Goal: Task Accomplishment & Management: Use online tool/utility

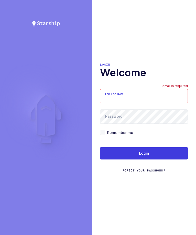
type input "zack1239753@gmail.com"
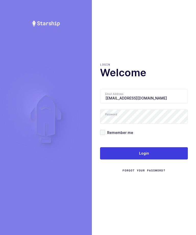
click at [155, 158] on button "Login" at bounding box center [144, 153] width 88 height 12
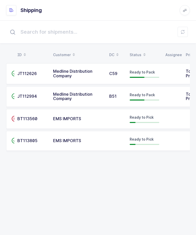
click at [31, 73] on span "JT112626" at bounding box center [26, 73] width 19 height 5
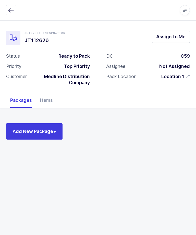
click at [173, 42] on button "Assign to Me" at bounding box center [171, 37] width 38 height 12
click at [44, 98] on div "Items" at bounding box center [46, 100] width 21 height 15
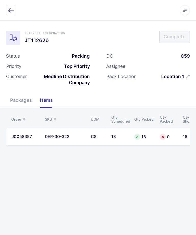
click at [30, 139] on td "J0058397" at bounding box center [24, 137] width 36 height 18
click at [102, 140] on td "CS" at bounding box center [98, 137] width 20 height 18
click at [13, 98] on div "Packages" at bounding box center [21, 100] width 30 height 15
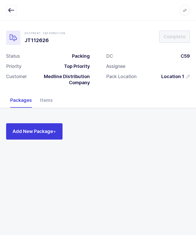
click at [27, 129] on span "Add New Package +" at bounding box center [35, 131] width 44 height 6
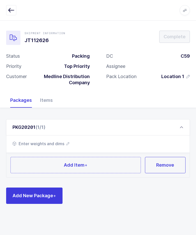
click at [49, 141] on span "Enter weights and dims" at bounding box center [41, 144] width 57 height 6
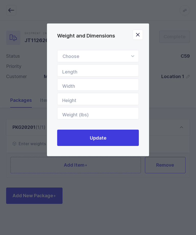
click at [126, 57] on div "Weight and Dimensions" at bounding box center [98, 56] width 82 height 12
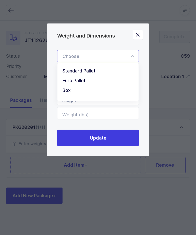
click at [90, 81] on li "Euro Pallet" at bounding box center [97, 81] width 77 height 10
type input "Euro Pallet"
type input "48"
type input "31"
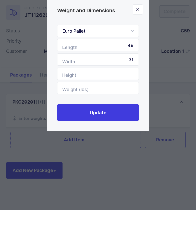
click at [119, 130] on button "Update" at bounding box center [98, 138] width 82 height 16
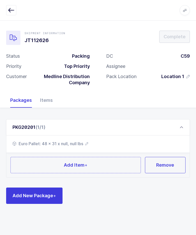
click at [87, 157] on button "Add Item +" at bounding box center [75, 165] width 130 height 16
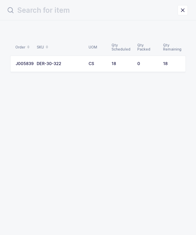
click at [145, 62] on div "0" at bounding box center [147, 64] width 20 height 5
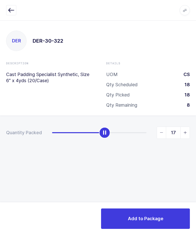
type input "18"
click at [148, 217] on span "Add to Package" at bounding box center [145, 218] width 35 height 6
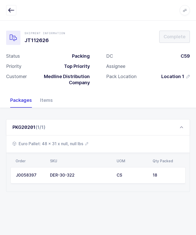
click at [7, 15] on button "button" at bounding box center [11, 10] width 10 height 10
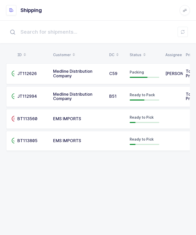
click at [49, 80] on td "JT112626" at bounding box center [32, 73] width 36 height 21
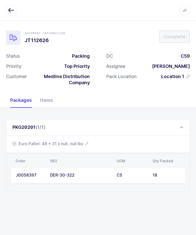
click at [84, 143] on span "Euro Pallet: 48 x 31 x null, null lbs" at bounding box center [51, 144] width 76 height 6
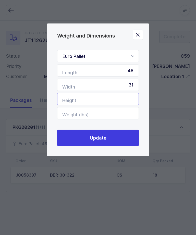
click at [111, 100] on input "Height" at bounding box center [98, 99] width 82 height 12
type input "41"
click at [123, 140] on button "Update" at bounding box center [98, 138] width 82 height 16
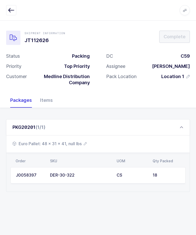
click at [77, 141] on span "Euro Pallet: 48 x 31 x 41, null lbs" at bounding box center [50, 144] width 74 height 6
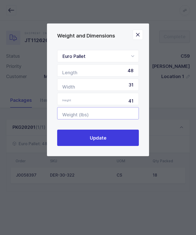
click at [126, 111] on input "Weight (lbs)" at bounding box center [98, 113] width 82 height 12
click at [139, 33] on icon "Close" at bounding box center [137, 34] width 7 height 7
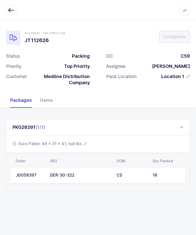
click at [74, 141] on span "Euro Pallet: 48 x 31 x 41, null lbs" at bounding box center [50, 144] width 74 height 6
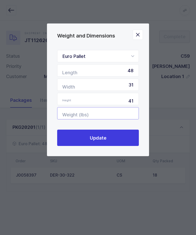
click at [125, 115] on input "Weight (lbs)" at bounding box center [98, 113] width 82 height 12
click at [118, 114] on input "Weight (lbs)" at bounding box center [98, 113] width 82 height 12
type input "7"
type input "80"
click at [120, 139] on button "Update" at bounding box center [98, 138] width 82 height 16
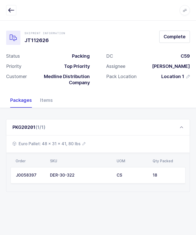
click at [185, 124] on div "PKG20201 (1/1)" at bounding box center [98, 127] width 184 height 16
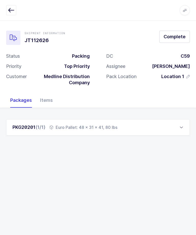
click at [174, 36] on span "Complete" at bounding box center [175, 36] width 22 height 6
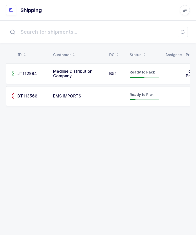
click at [138, 68] on td "Ready to Pack" at bounding box center [145, 73] width 36 height 21
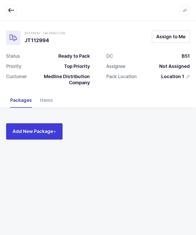
click at [178, 40] on span "Assign to Me" at bounding box center [170, 36] width 29 height 6
click at [47, 98] on div "Items" at bounding box center [46, 100] width 21 height 15
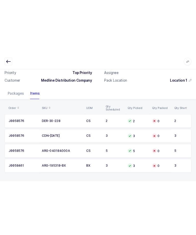
scroll to position [16, 0]
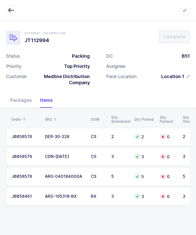
click at [15, 93] on div "Packages" at bounding box center [21, 100] width 30 height 15
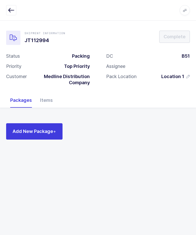
click at [27, 128] on span "Add New Package +" at bounding box center [35, 131] width 44 height 6
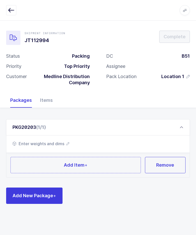
click at [25, 188] on button "Add New Package +" at bounding box center [34, 196] width 56 height 16
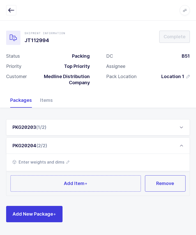
click at [30, 119] on div "PKG20203 (1/2)" at bounding box center [98, 127] width 184 height 16
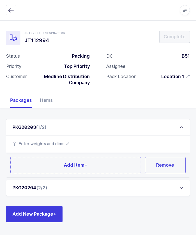
click at [41, 141] on span "Enter weights and dims" at bounding box center [41, 144] width 57 height 6
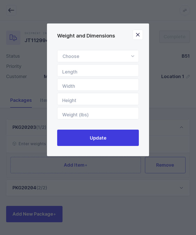
click at [129, 53] on div "Weight and Dimensions" at bounding box center [98, 56] width 82 height 12
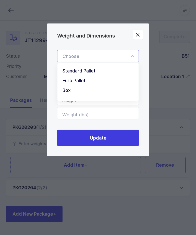
click at [92, 93] on li "Box" at bounding box center [97, 91] width 77 height 10
type input "Box"
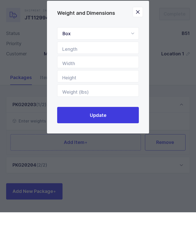
click at [118, 130] on button "Update" at bounding box center [98, 138] width 82 height 16
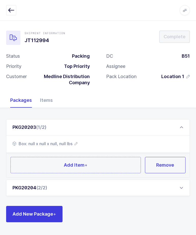
click at [33, 185] on div "PKG20204 (2/2)" at bounding box center [30, 188] width 35 height 6
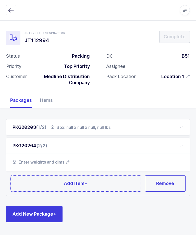
click at [51, 159] on span "Enter weights and dims" at bounding box center [41, 162] width 57 height 6
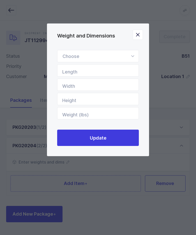
click at [131, 55] on icon "Weight and Dimensions" at bounding box center [132, 56] width 6 height 12
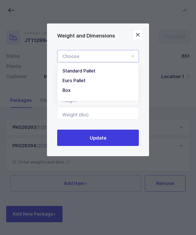
click at [104, 95] on li "Box" at bounding box center [97, 91] width 77 height 10
type input "Box"
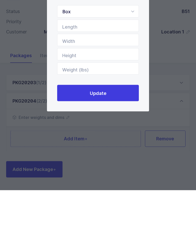
click at [118, 130] on button "Update" at bounding box center [98, 138] width 82 height 16
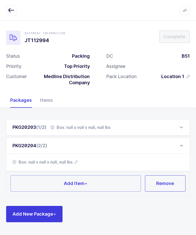
click at [34, 124] on div "PKG20203 (1/2)" at bounding box center [30, 127] width 34 height 6
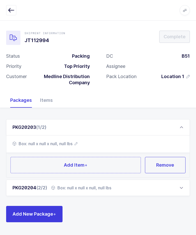
click at [50, 157] on button "Add Item +" at bounding box center [75, 165] width 130 height 16
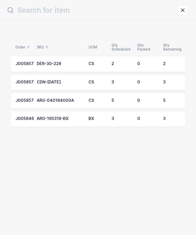
click at [180, 6] on button "close drawer" at bounding box center [183, 10] width 10 height 10
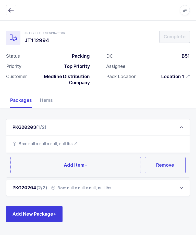
click at [47, 165] on button "Add Item +" at bounding box center [75, 165] width 130 height 16
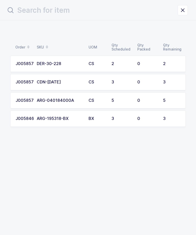
click at [161, 81] on td "3" at bounding box center [173, 82] width 26 height 16
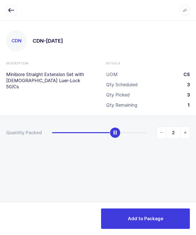
type input "3"
click at [153, 209] on button "Add to Package" at bounding box center [145, 219] width 89 height 20
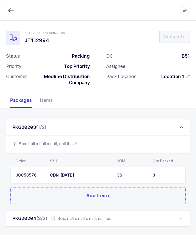
click at [141, 189] on button "Add Item +" at bounding box center [97, 196] width 175 height 16
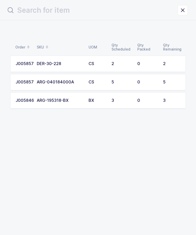
click at [28, 83] on div "J0058576" at bounding box center [23, 82] width 15 height 5
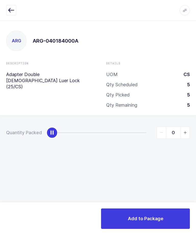
click at [187, 129] on span "slider between 0 and 5" at bounding box center [184, 133] width 9 height 12
click at [187, 131] on icon "slider between 0 and 5" at bounding box center [186, 133] width 4 height 4
type input "2"
click at [164, 217] on button "Add to Package" at bounding box center [145, 219] width 89 height 20
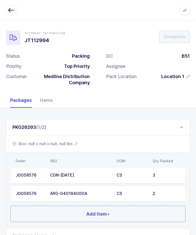
click at [130, 216] on button "Add Item +" at bounding box center [97, 214] width 175 height 16
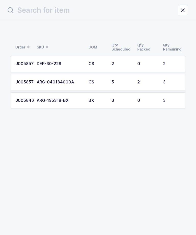
click at [31, 98] on div "J0058461" at bounding box center [23, 100] width 15 height 5
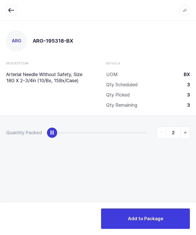
type input "3"
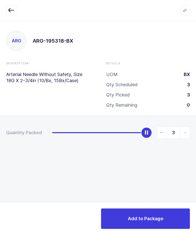
click at [146, 215] on button "Add to Package" at bounding box center [145, 219] width 89 height 20
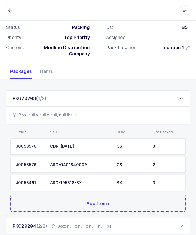
scroll to position [42, 0]
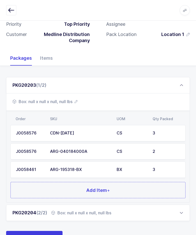
click at [136, 212] on div "PKG20204 (2/2) Box: null x null x null, null lbs" at bounding box center [98, 213] width 184 height 16
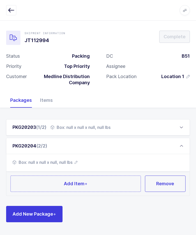
scroll to position [0, 0]
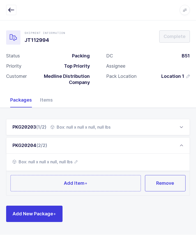
click at [92, 182] on button "Add Item +" at bounding box center [75, 183] width 130 height 16
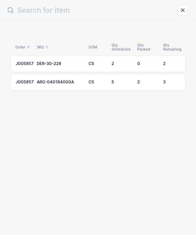
click at [137, 61] on td "0" at bounding box center [147, 64] width 26 height 16
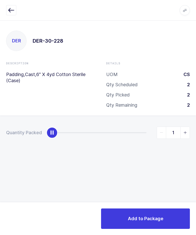
type input "2"
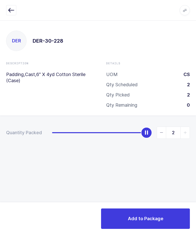
click at [147, 217] on span "Add to Package" at bounding box center [145, 218] width 35 height 6
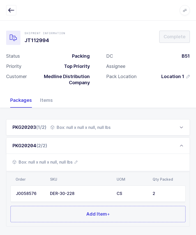
click at [134, 216] on button "Add Item +" at bounding box center [97, 214] width 175 height 16
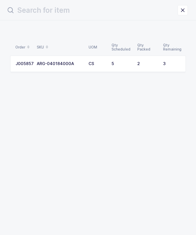
click at [134, 60] on td "2" at bounding box center [147, 64] width 26 height 16
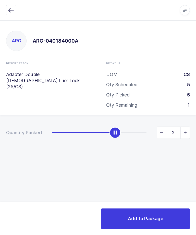
type input "3"
click at [151, 211] on button "Add to Package" at bounding box center [145, 219] width 89 height 20
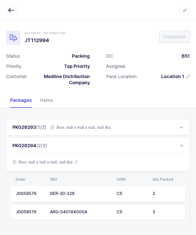
click at [42, 125] on span "(1/2)" at bounding box center [41, 127] width 10 height 5
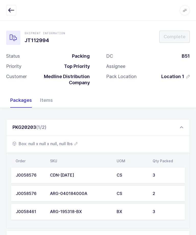
click at [185, 127] on div "PKG20203 (1/2)" at bounding box center [98, 127] width 184 height 16
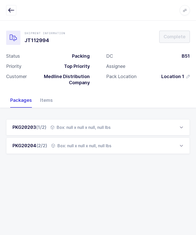
click at [174, 125] on div "PKG20203 (1/2) Box: null x null x null, null lbs" at bounding box center [98, 127] width 184 height 16
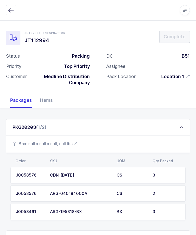
click at [47, 142] on span "Box: null x null x null, null lbs" at bounding box center [45, 144] width 65 height 6
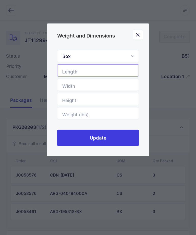
click at [108, 75] on input "Length" at bounding box center [98, 70] width 82 height 12
type input "18"
click at [118, 91] on input "Width" at bounding box center [98, 85] width 82 height 12
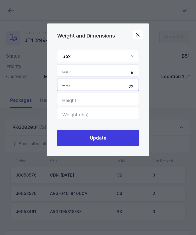
type input "22"
click at [75, 98] on input "Height" at bounding box center [98, 99] width 82 height 12
type input "16"
click at [89, 144] on button "Update" at bounding box center [98, 138] width 82 height 16
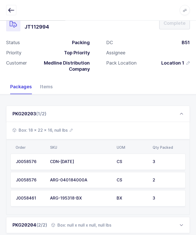
click at [101, 225] on div "Box: null x null x null, null lbs" at bounding box center [81, 225] width 60 height 6
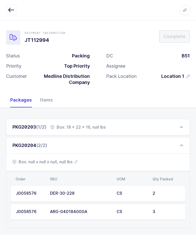
click at [60, 161] on span "Box: null x null x null, null lbs" at bounding box center [45, 162] width 65 height 6
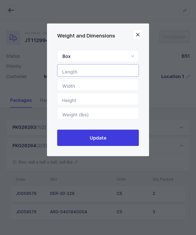
click at [119, 77] on input "Length" at bounding box center [98, 70] width 82 height 12
type input "18"
click at [126, 86] on input "Width" at bounding box center [98, 85] width 82 height 12
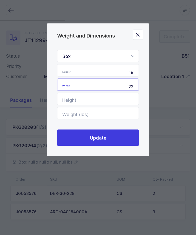
type input "22"
click at [127, 102] on input "Height" at bounding box center [98, 99] width 82 height 12
type input "16"
click at [123, 136] on button "Update" at bounding box center [98, 138] width 82 height 16
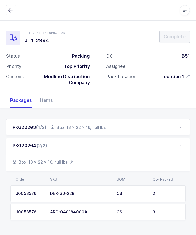
click at [186, 143] on div "PKG20204 (2/2)" at bounding box center [98, 146] width 184 height 16
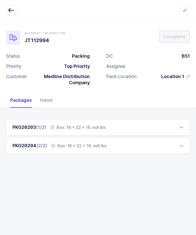
click at [100, 150] on div "PKG20204 (2/2) Box: 18 x 22 x 16, null lbs" at bounding box center [98, 146] width 184 height 16
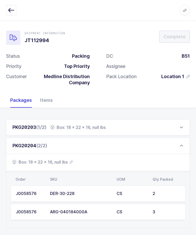
click at [64, 164] on span "Box: 18 x 22 x 16, null lbs" at bounding box center [43, 162] width 60 height 6
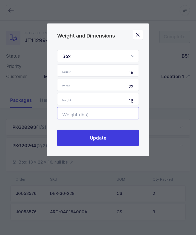
click at [116, 117] on input "Weight (lbs)" at bounding box center [98, 113] width 82 height 12
type input "12"
click at [128, 138] on button "Update" at bounding box center [98, 138] width 82 height 16
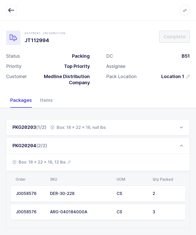
click at [128, 129] on div "PKG20203 (1/2) Box: 18 x 22 x 16, null lbs" at bounding box center [98, 127] width 184 height 16
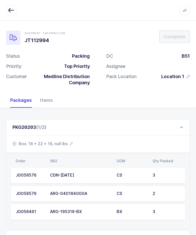
click at [66, 143] on span "Box: 18 x 22 x 16, null lbs" at bounding box center [43, 144] width 60 height 6
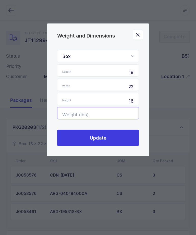
click at [125, 114] on input "Weight (lbs)" at bounding box center [98, 113] width 82 height 12
type input "10"
click at [118, 142] on button "Update" at bounding box center [98, 138] width 82 height 16
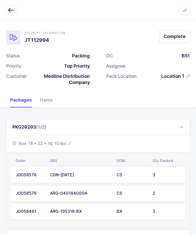
click at [186, 124] on div "PKG20203 (1/2)" at bounding box center [98, 127] width 184 height 16
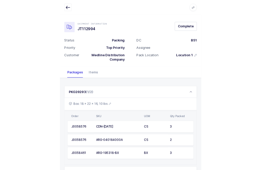
scroll to position [0, 0]
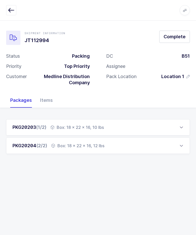
click at [179, 39] on span "Complete" at bounding box center [175, 36] width 22 height 6
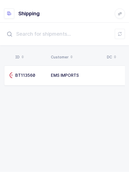
scroll to position [7, 0]
